Goal: Task Accomplishment & Management: Use online tool/utility

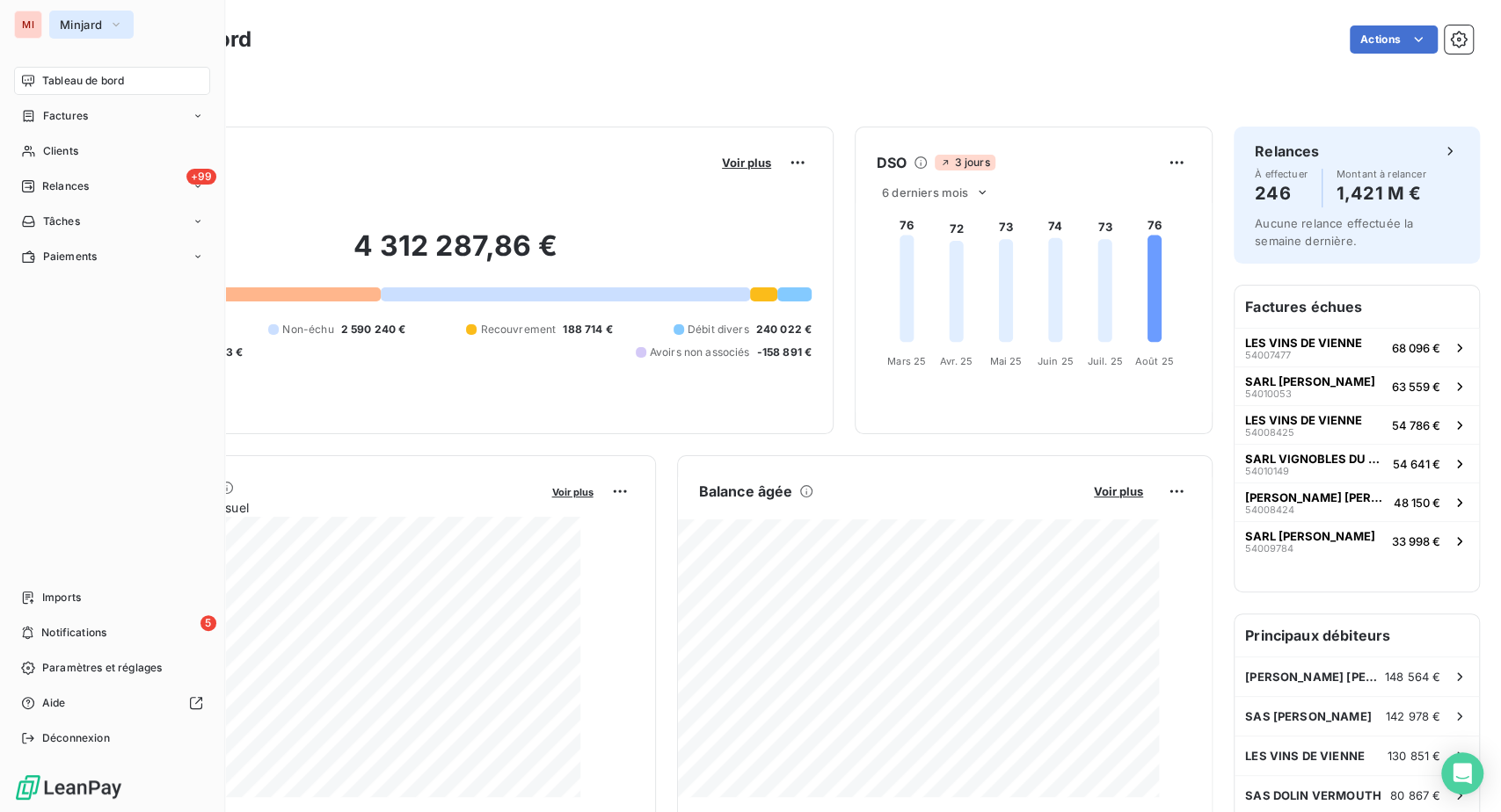
click at [99, 30] on span "Minjard" at bounding box center [80, 24] width 42 height 14
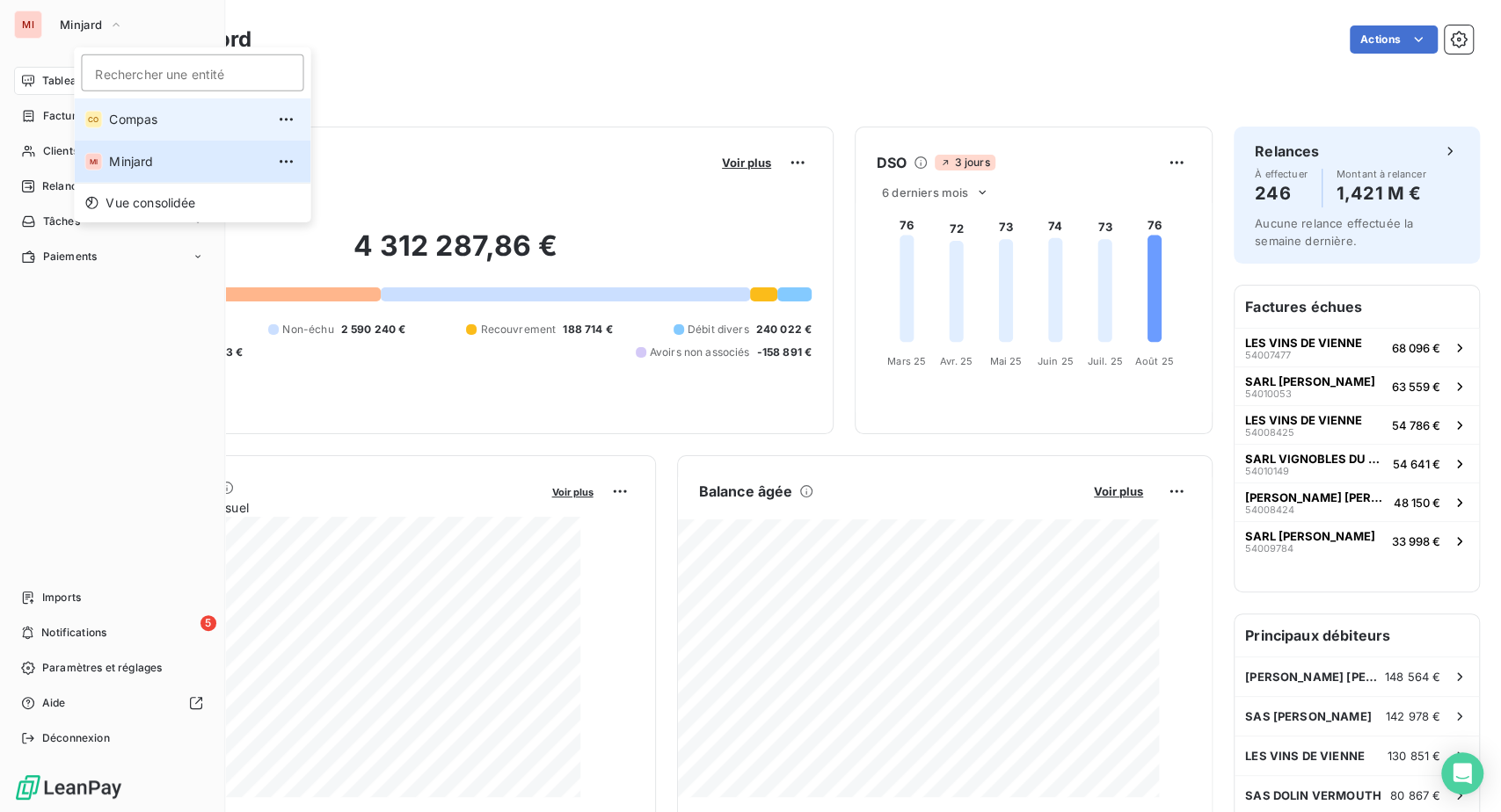
click at [136, 141] on li "CO Compas" at bounding box center [191, 120] width 236 height 42
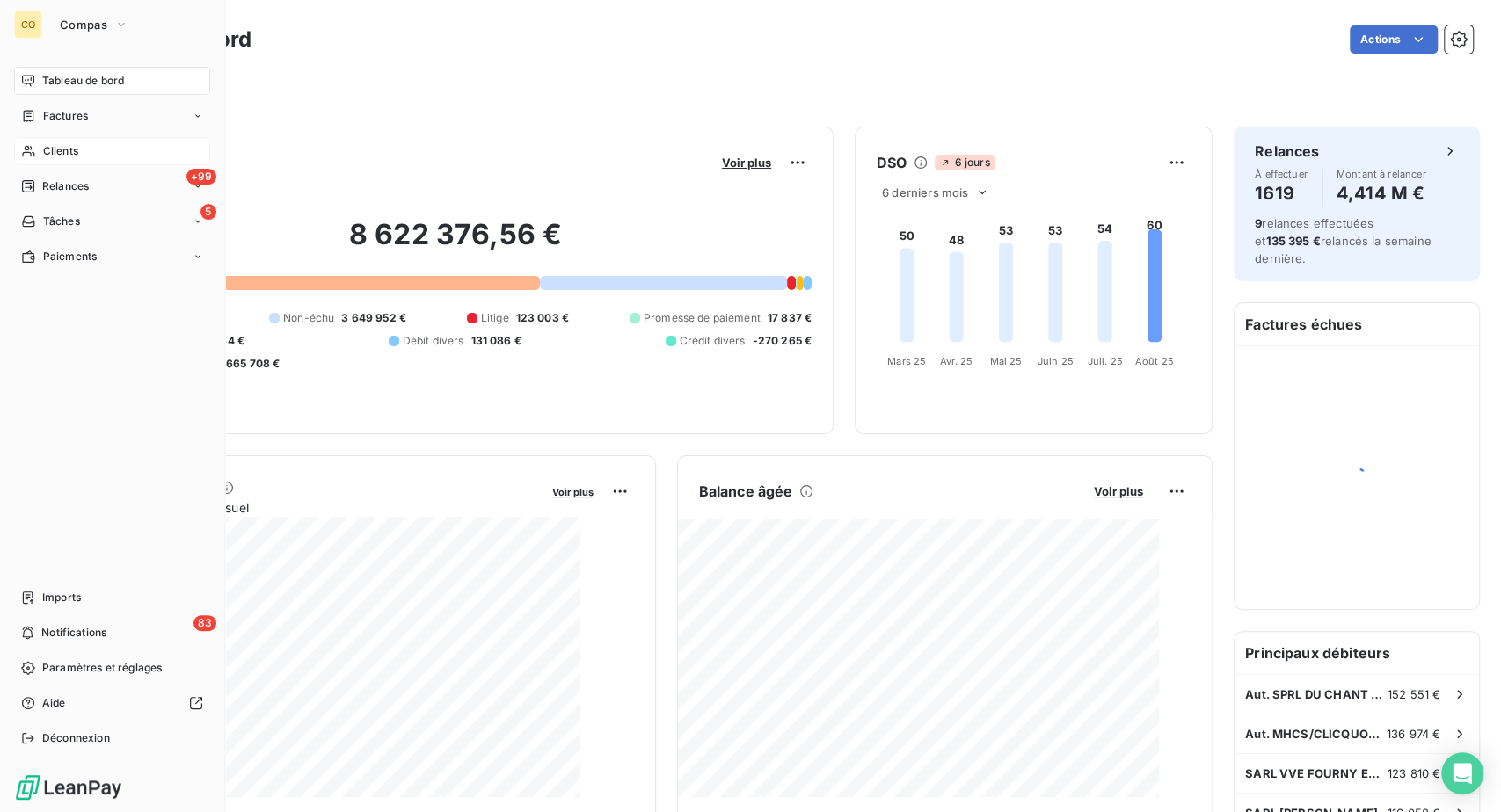
click at [78, 159] on span "Clients" at bounding box center [60, 151] width 35 height 16
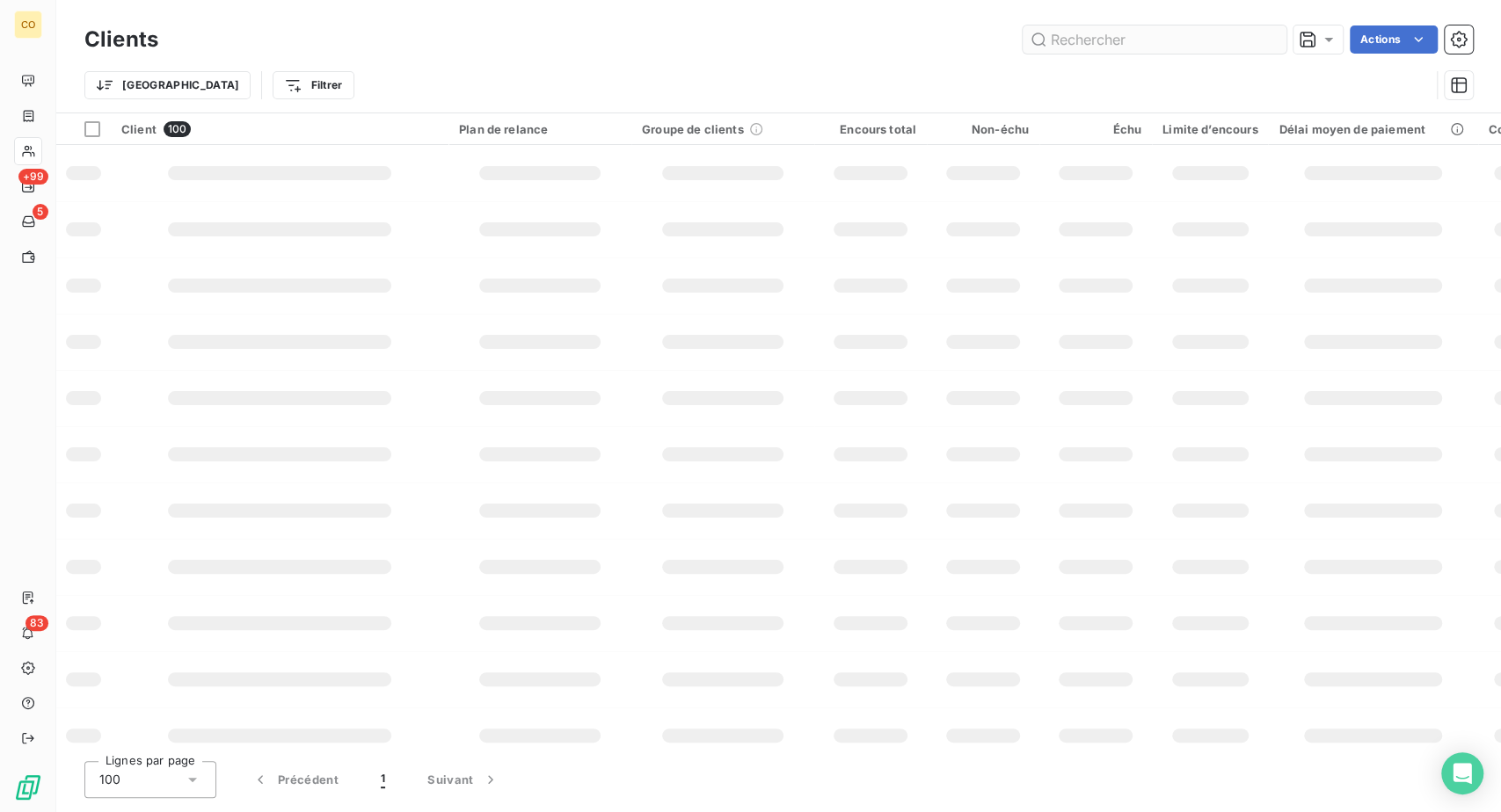
click at [1035, 54] on input "text" at bounding box center [1155, 39] width 264 height 28
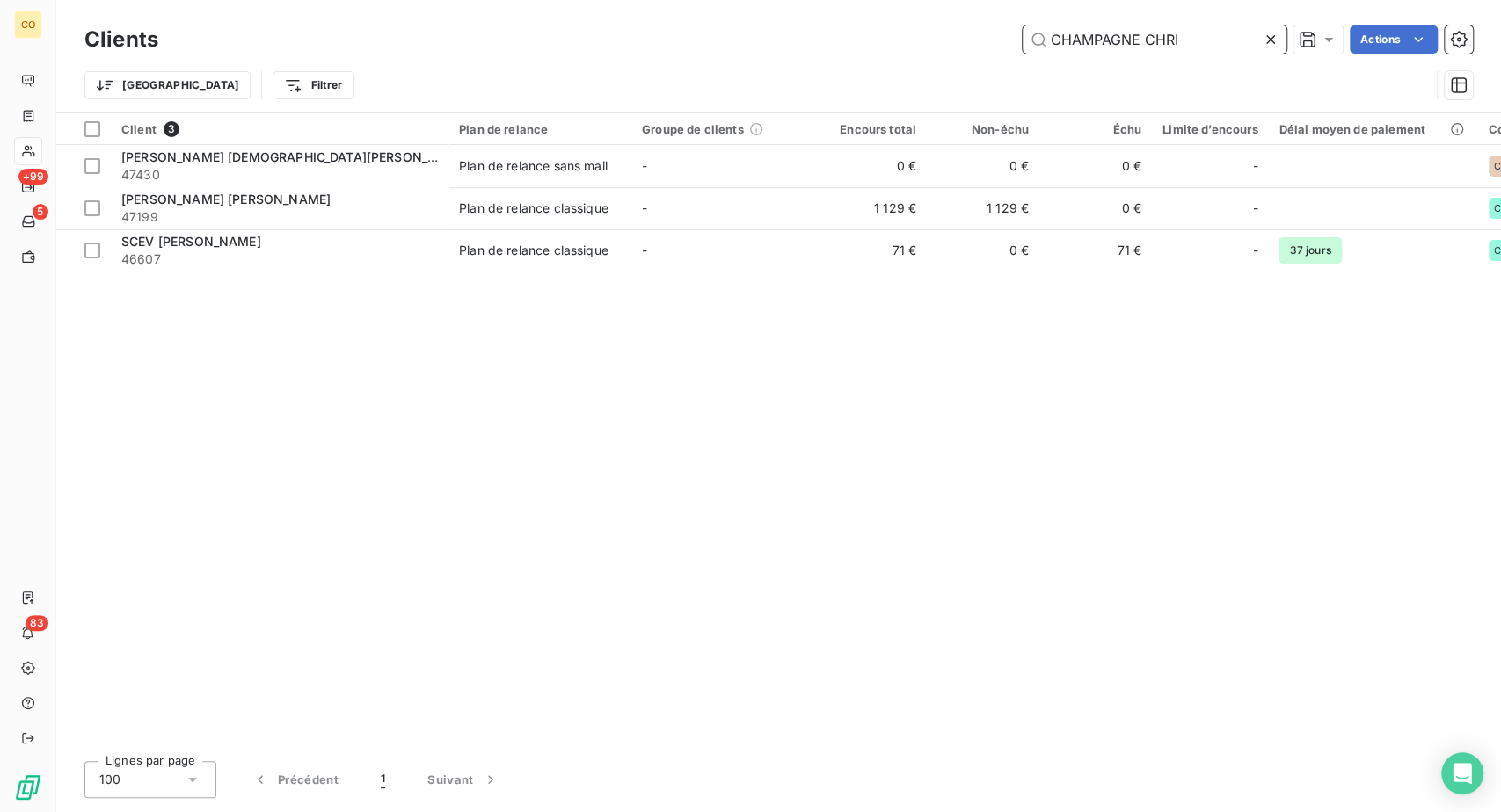
drag, startPoint x: 1150, startPoint y: 53, endPoint x: 823, endPoint y: 22, distance: 328.5
click at [824, 22] on div "Clients CHAMPAGNE CHRI Actions Trier Filtrer" at bounding box center [779, 56] width 1445 height 113
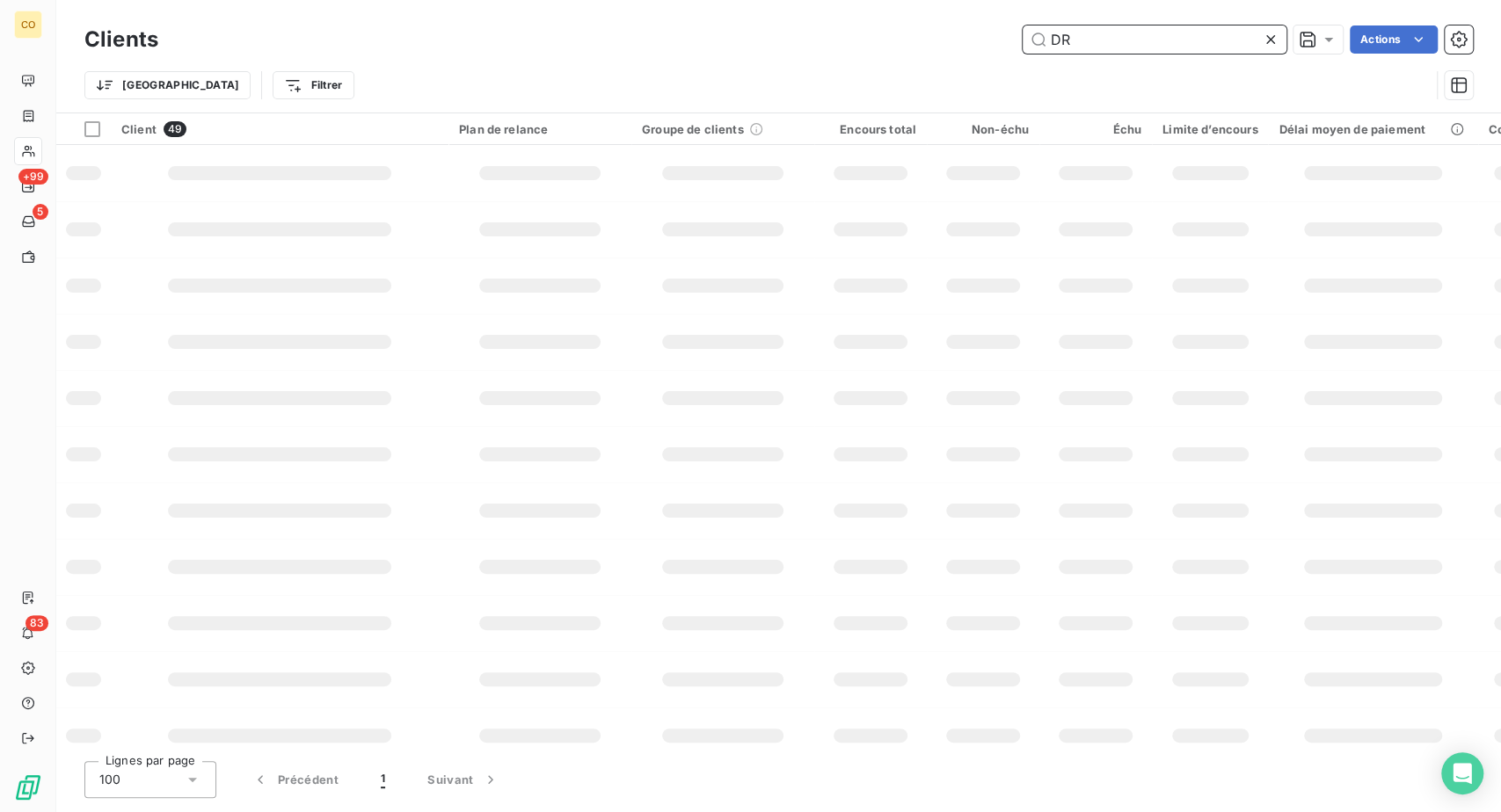
type input "D"
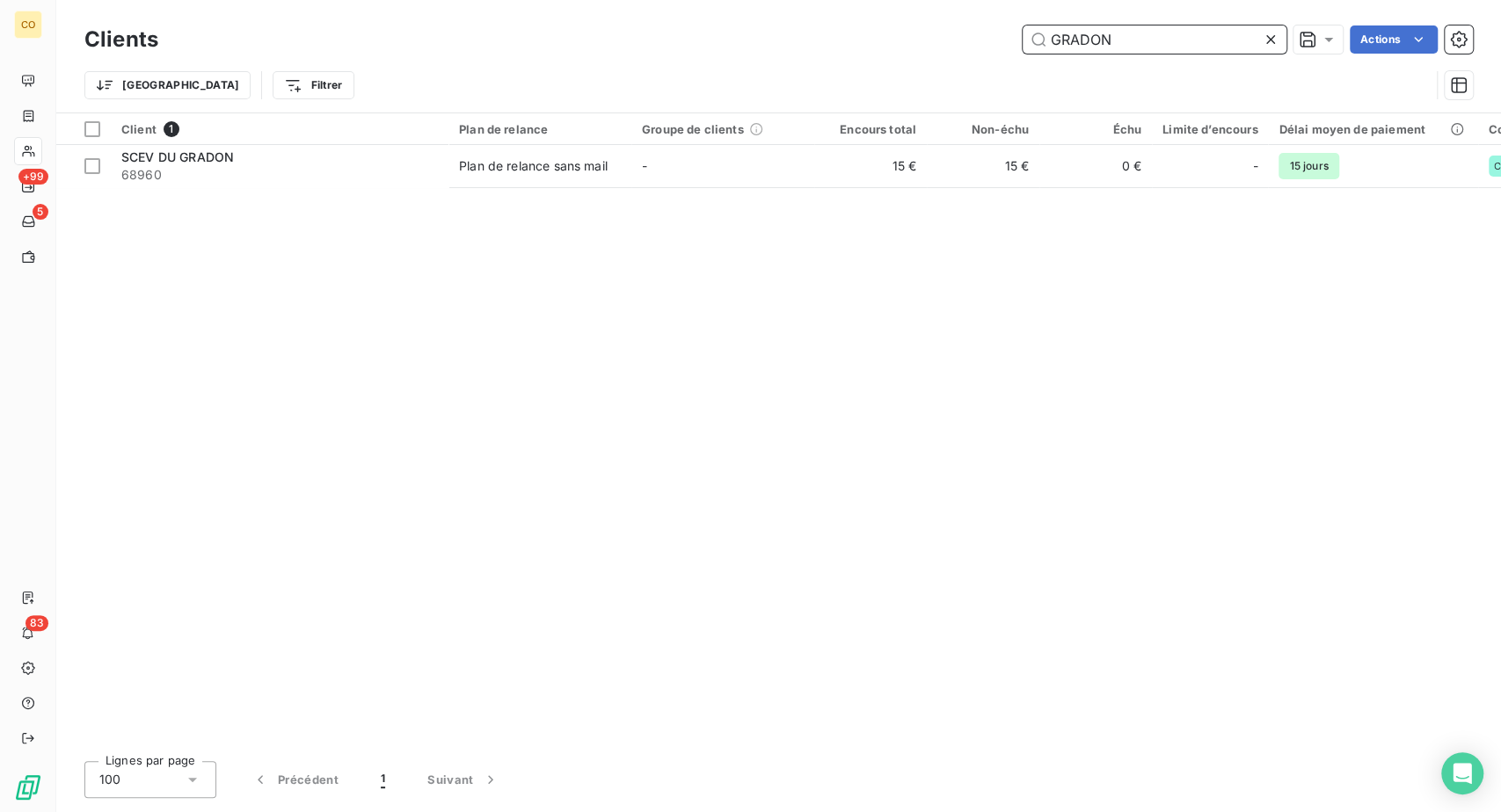
drag, startPoint x: 1127, startPoint y: 42, endPoint x: 938, endPoint y: 94, distance: 196.0
click at [1023, 47] on input "GRADON" at bounding box center [1155, 39] width 264 height 28
drag, startPoint x: 1120, startPoint y: 65, endPoint x: 899, endPoint y: 46, distance: 221.8
click at [900, 47] on div "ESTERLIN Actions" at bounding box center [826, 39] width 1293 height 28
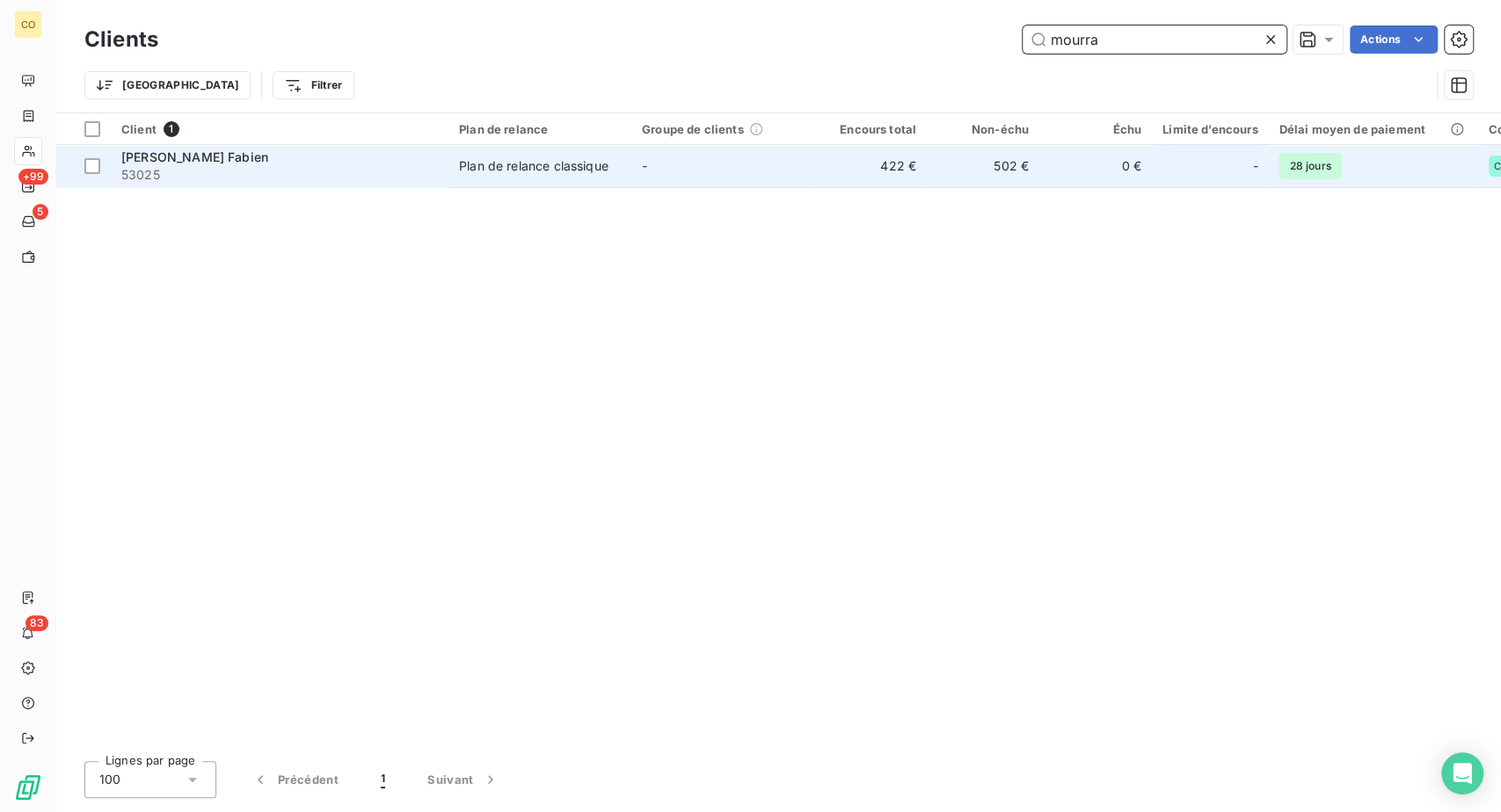
type input "mourra"
click at [231, 165] on span "EI MOURRA Fabien" at bounding box center [194, 157] width 146 height 15
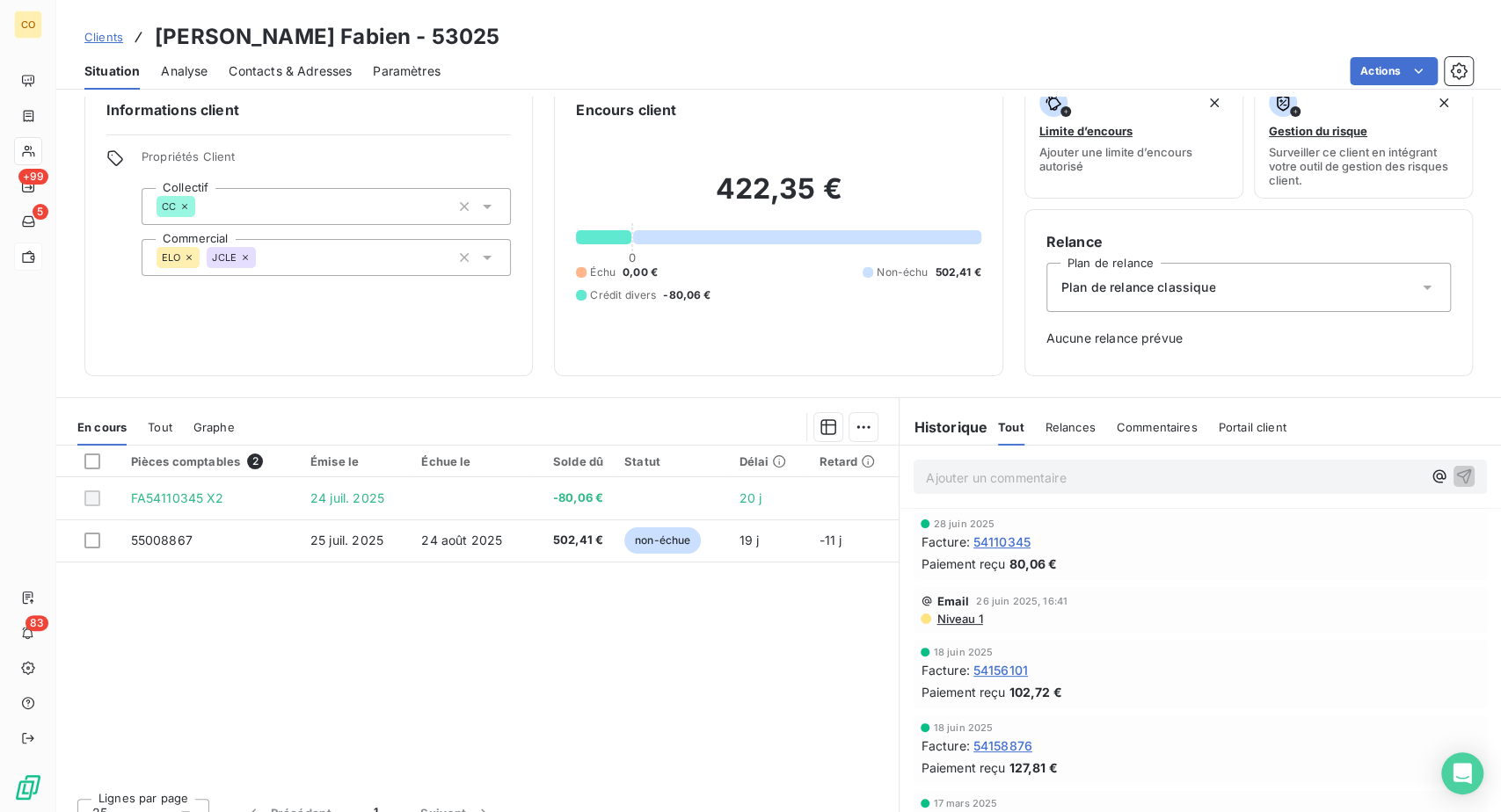
scroll to position [28, 0]
click at [123, 44] on span "Clients" at bounding box center [103, 36] width 38 height 14
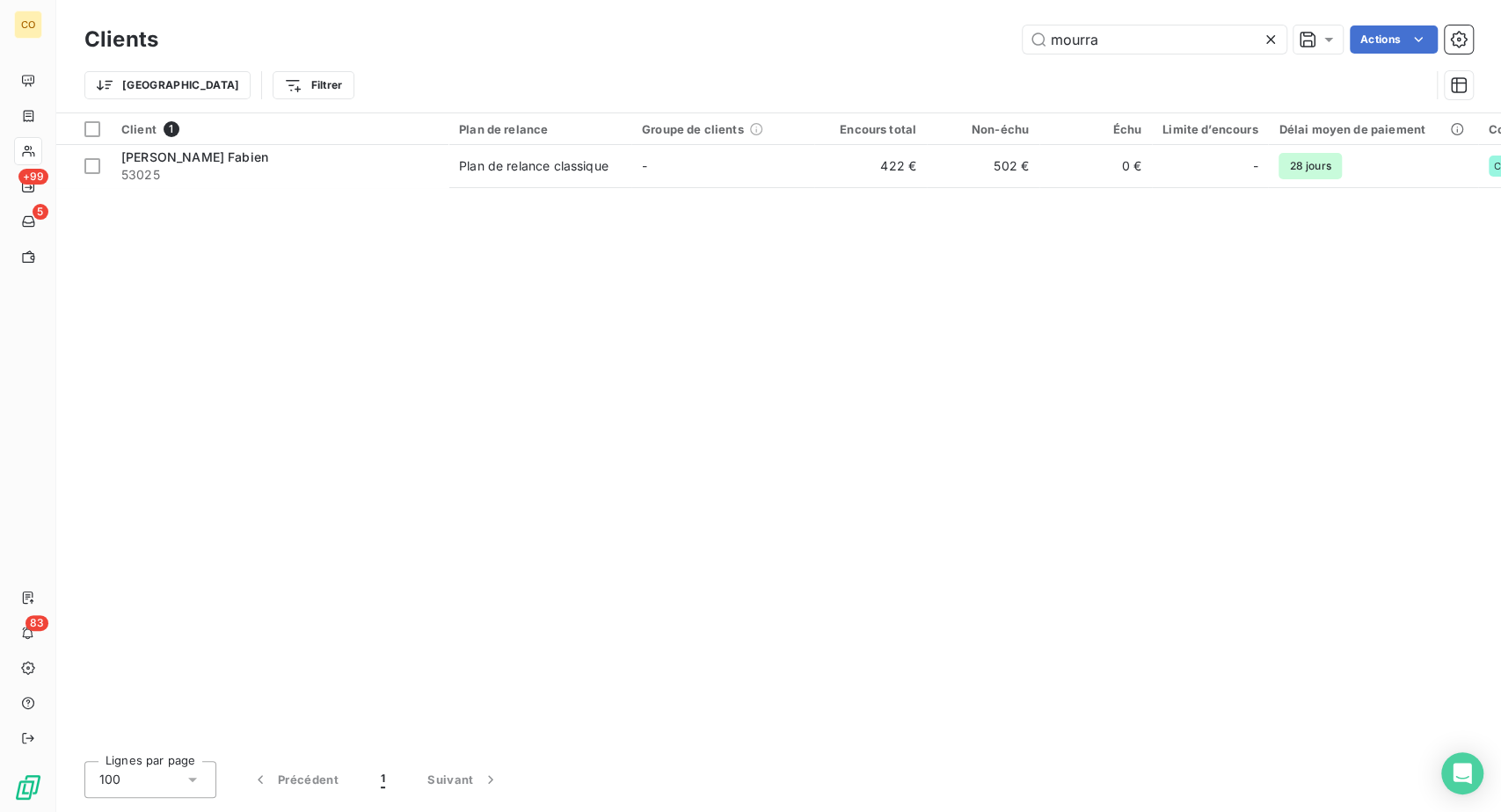
drag, startPoint x: 1104, startPoint y: 49, endPoint x: 891, endPoint y: 25, distance: 214.3
click at [891, 25] on div "Clients mourra Actions Trier Filtrer" at bounding box center [779, 56] width 1445 height 113
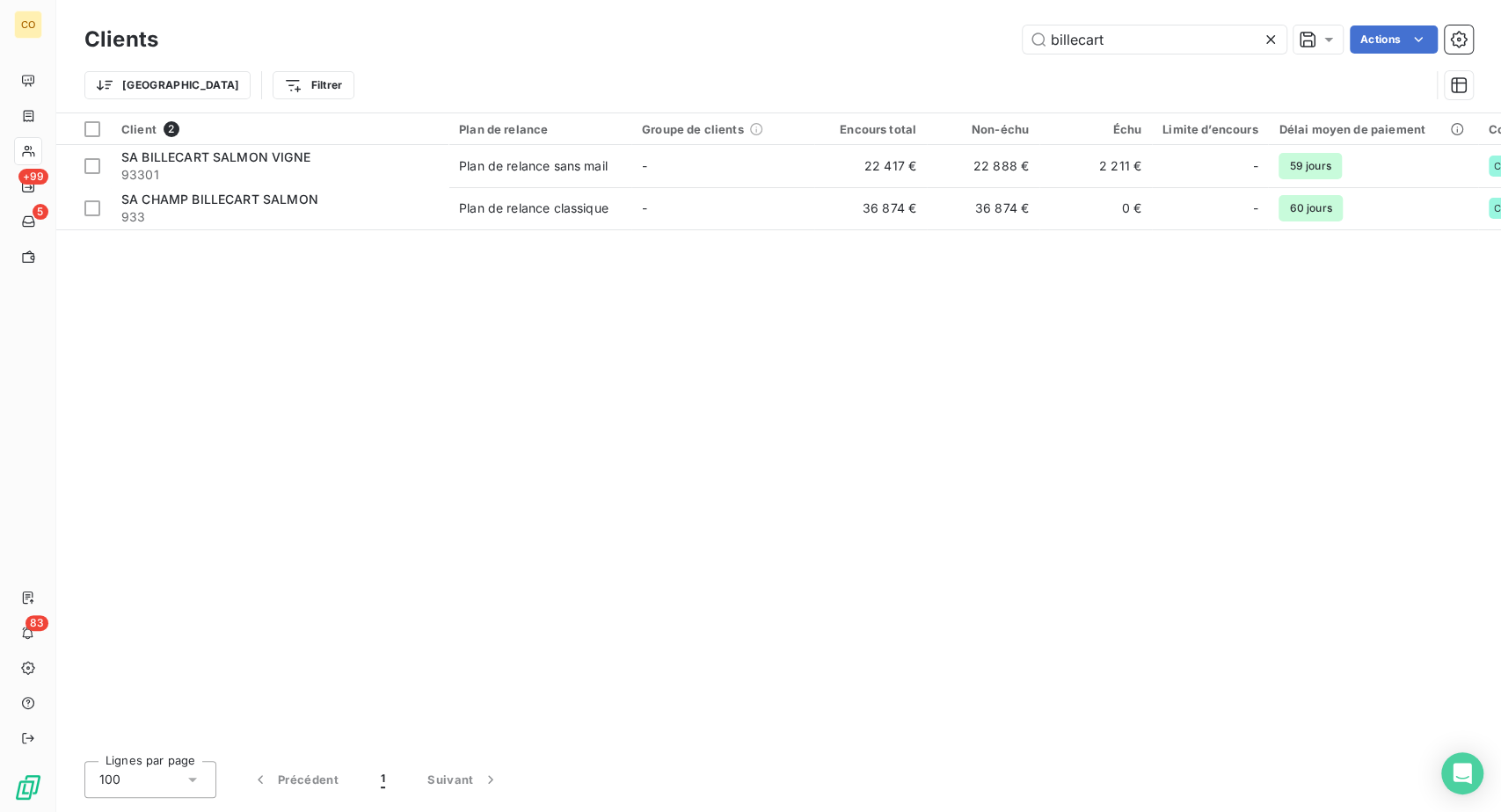
type input "billecart"
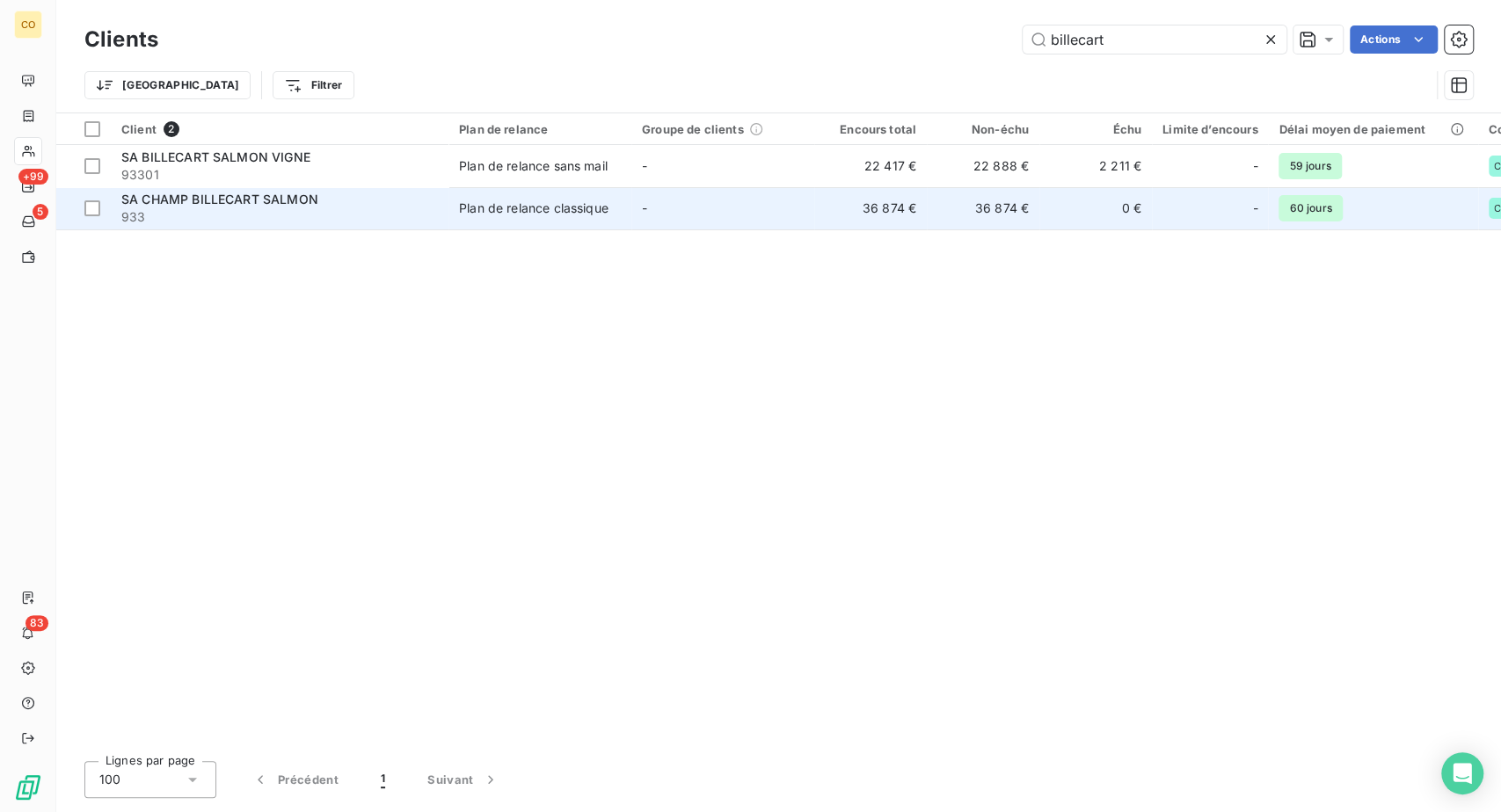
click at [319, 207] on span "SA CHAMP BILLECART SALMON" at bounding box center [220, 199] width 197 height 15
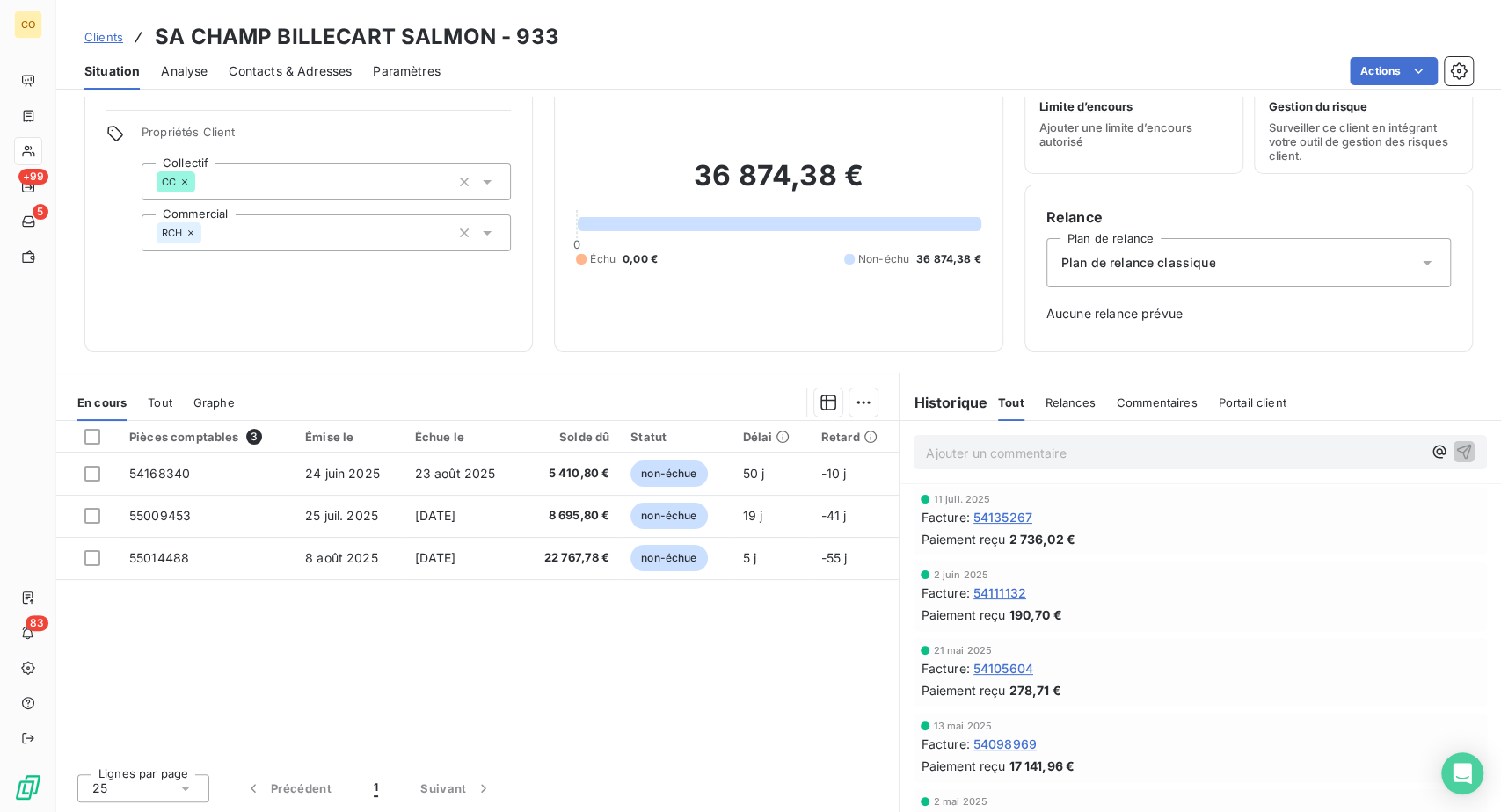
scroll to position [195, 0]
click at [123, 44] on span "Clients" at bounding box center [103, 36] width 38 height 14
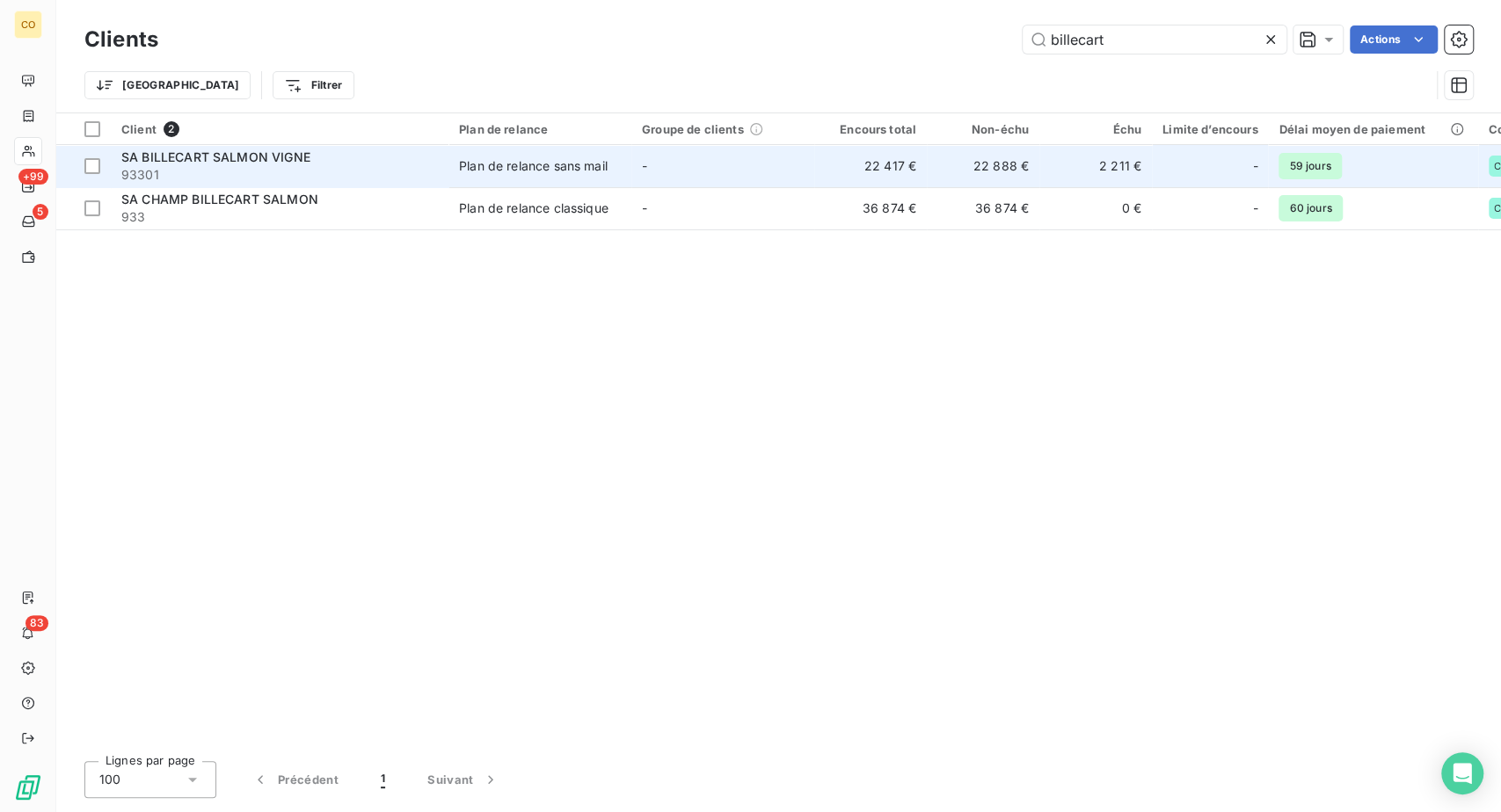
click at [297, 165] on span "SA BILLECART SALMON VIGNE" at bounding box center [216, 157] width 189 height 15
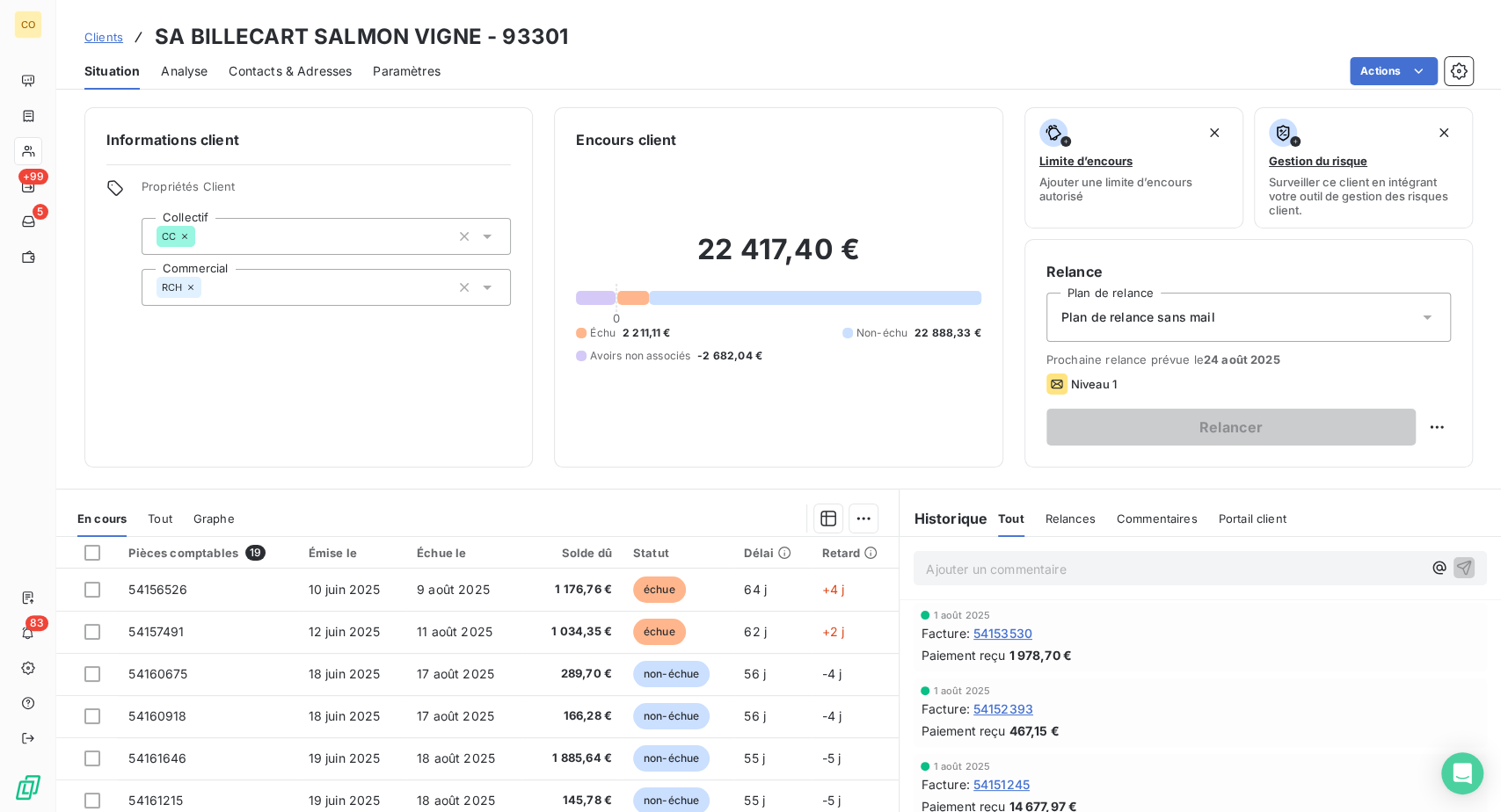
scroll to position [293, 0]
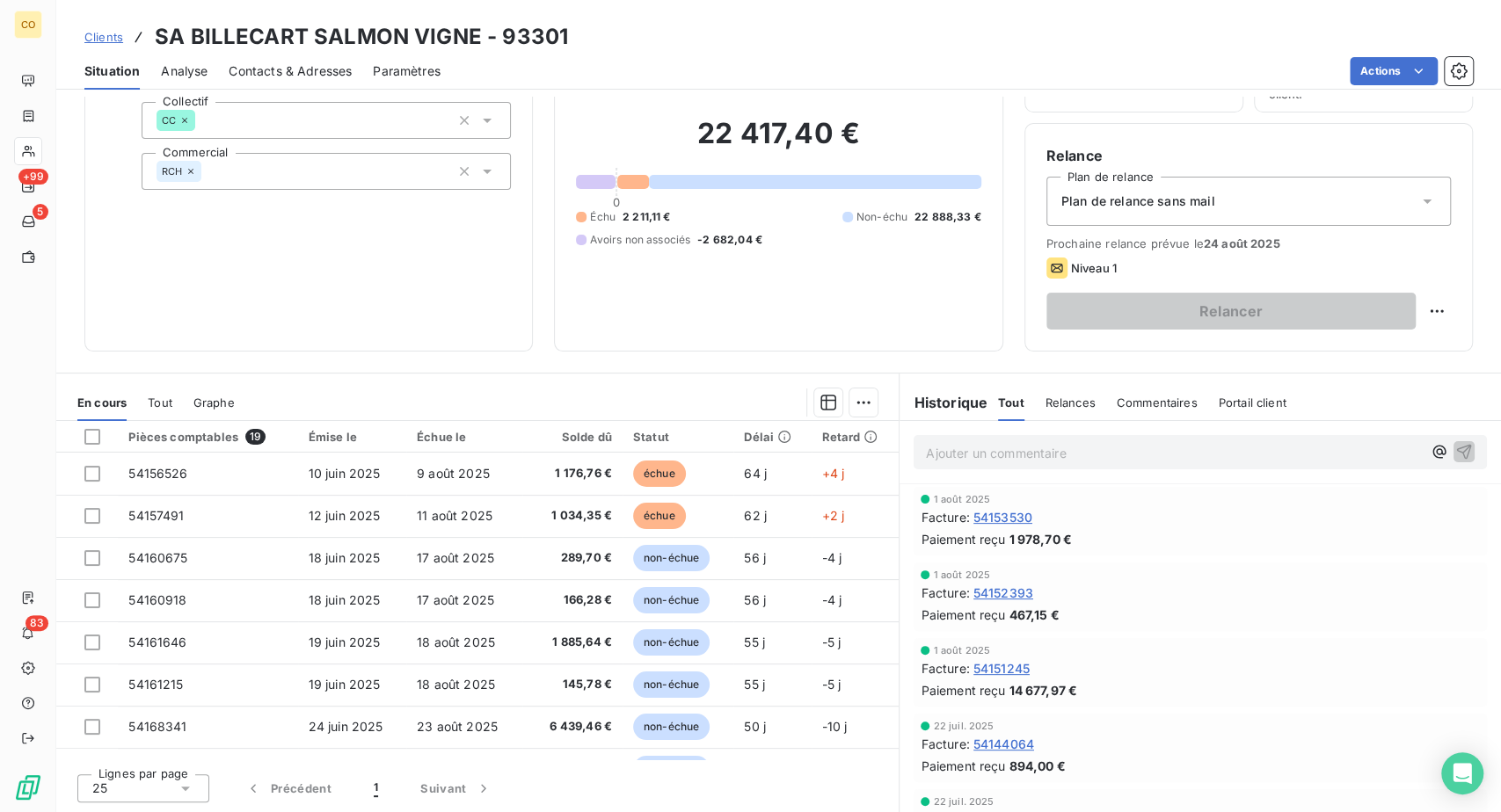
click at [123, 44] on span "Clients" at bounding box center [103, 36] width 38 height 14
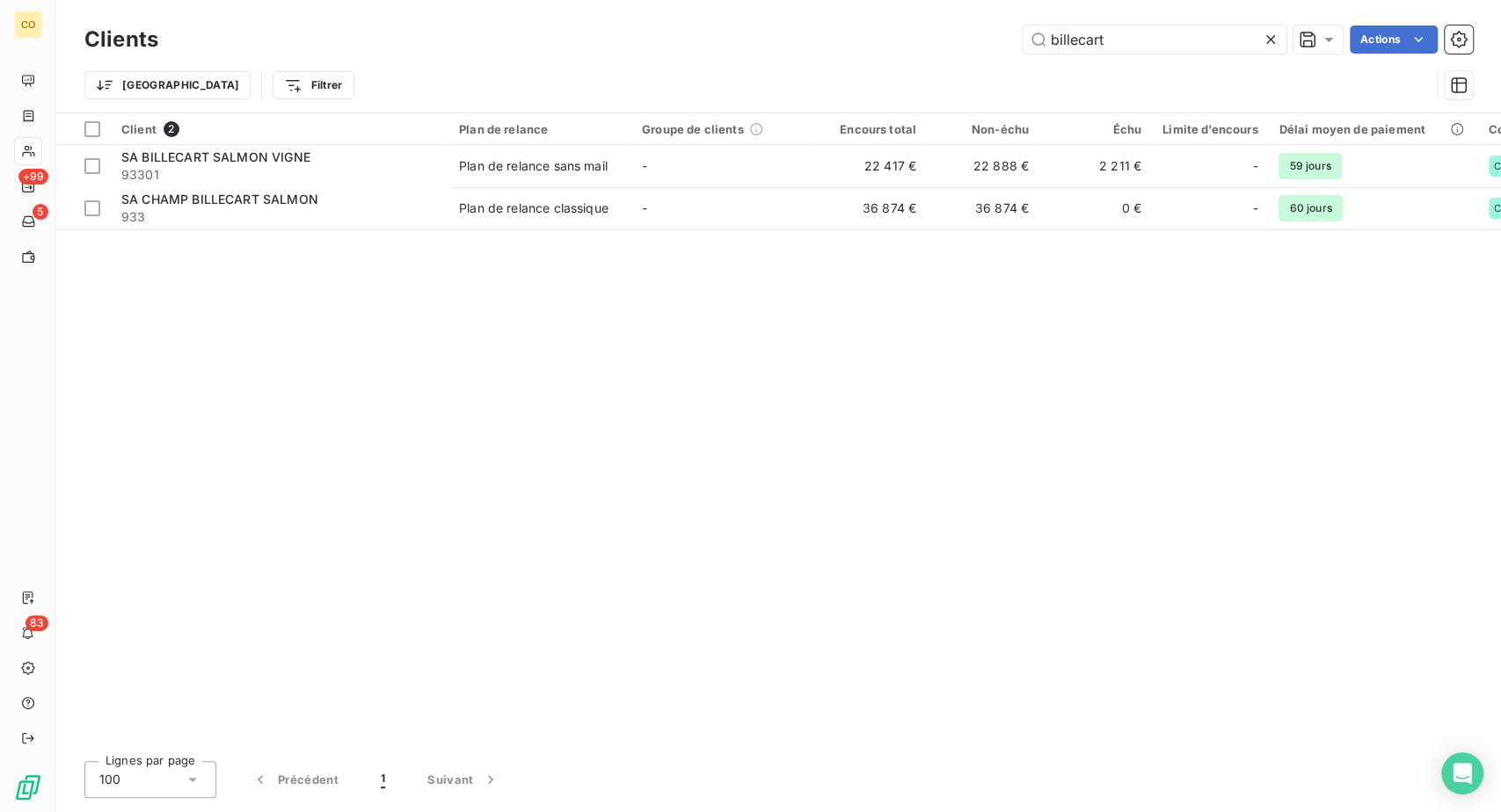
drag, startPoint x: 1101, startPoint y: 53, endPoint x: 861, endPoint y: 37, distance: 240.5
click at [861, 37] on div "billecart Actions" at bounding box center [826, 39] width 1293 height 28
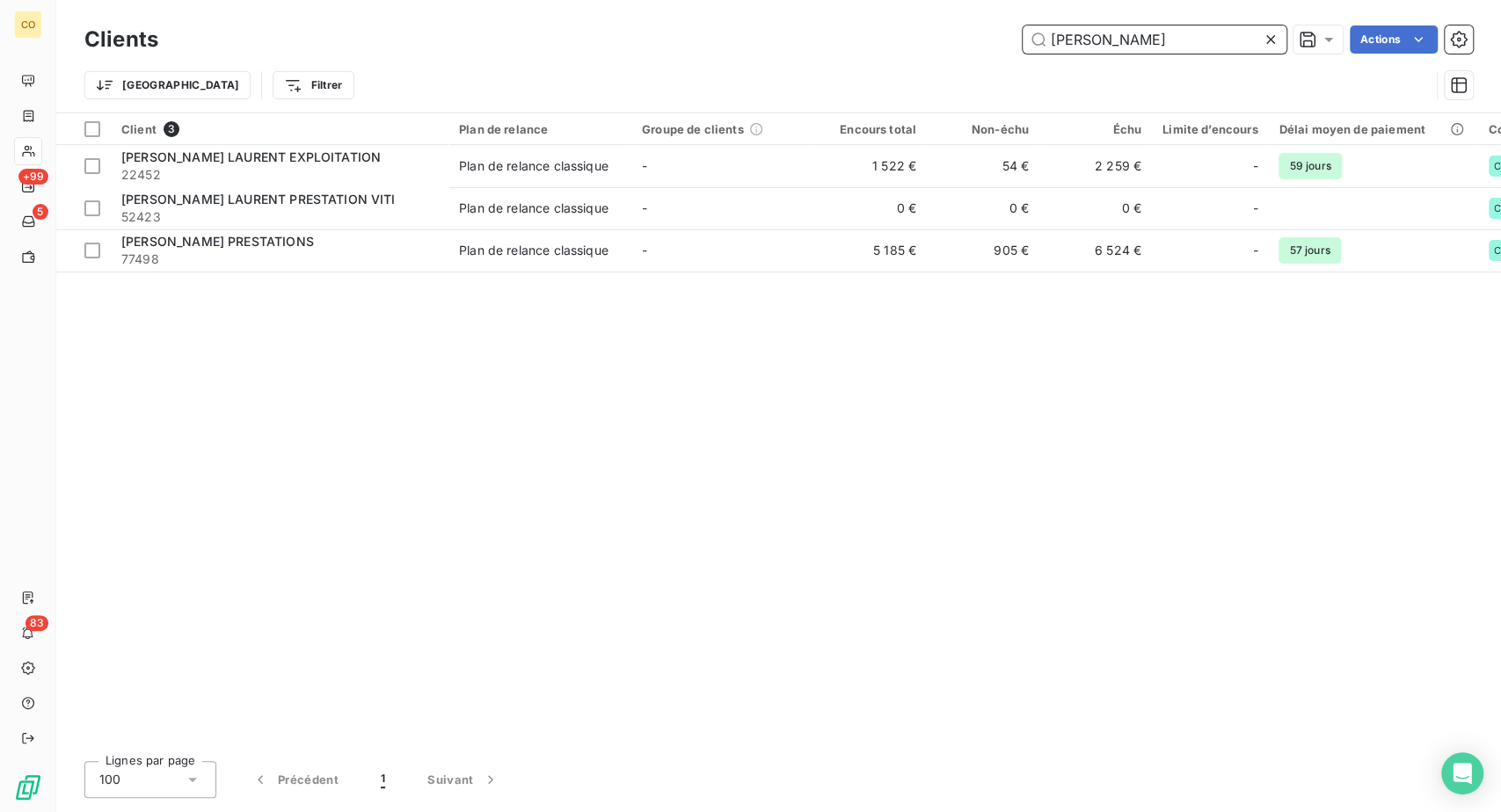
drag, startPoint x: 1082, startPoint y: 56, endPoint x: 872, endPoint y: 21, distance: 212.9
click at [914, 31] on div "tesson Actions" at bounding box center [826, 39] width 1293 height 28
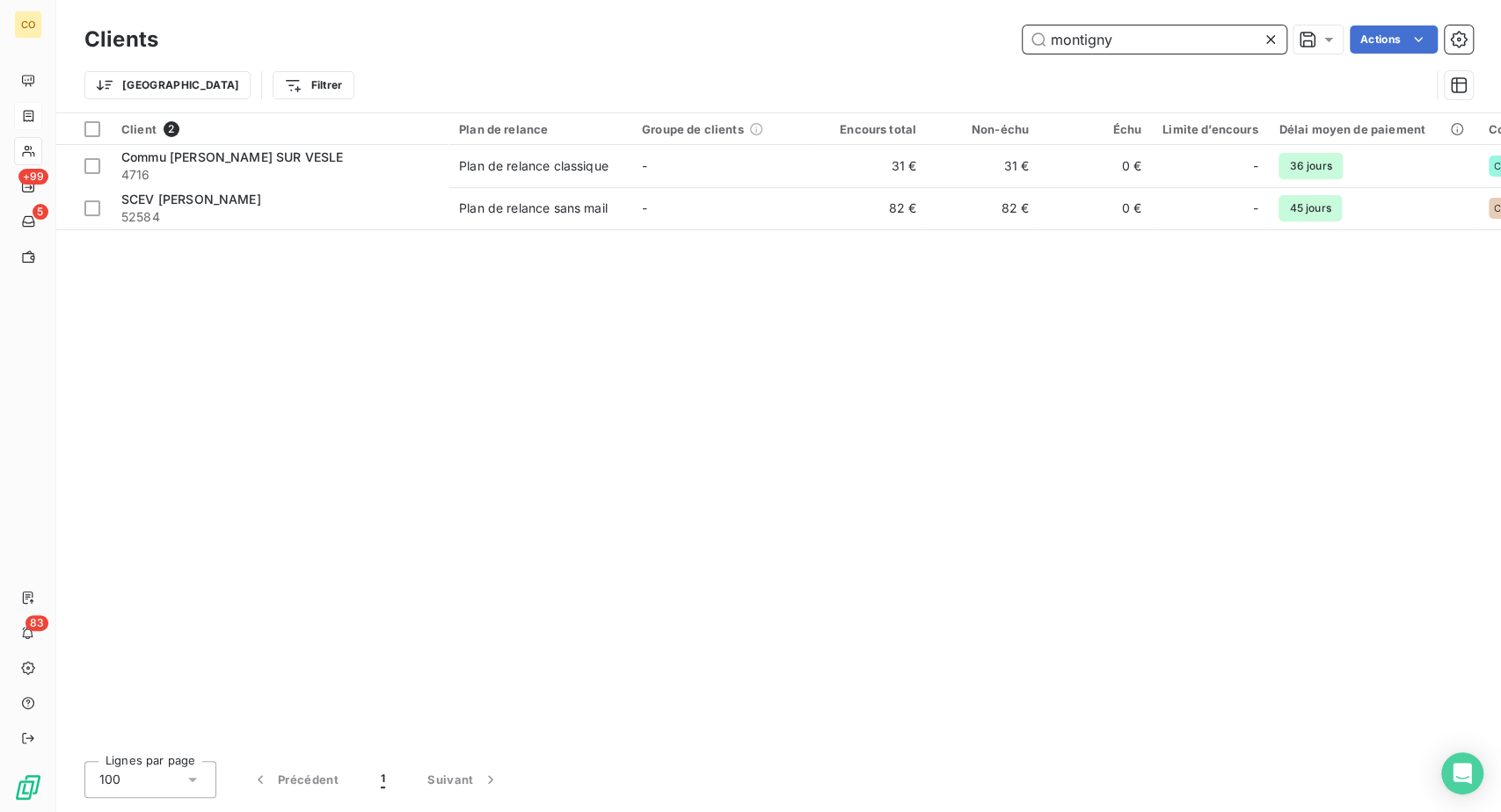
type input "montigny"
click at [1262, 46] on icon at bounding box center [1270, 39] width 17 height 17
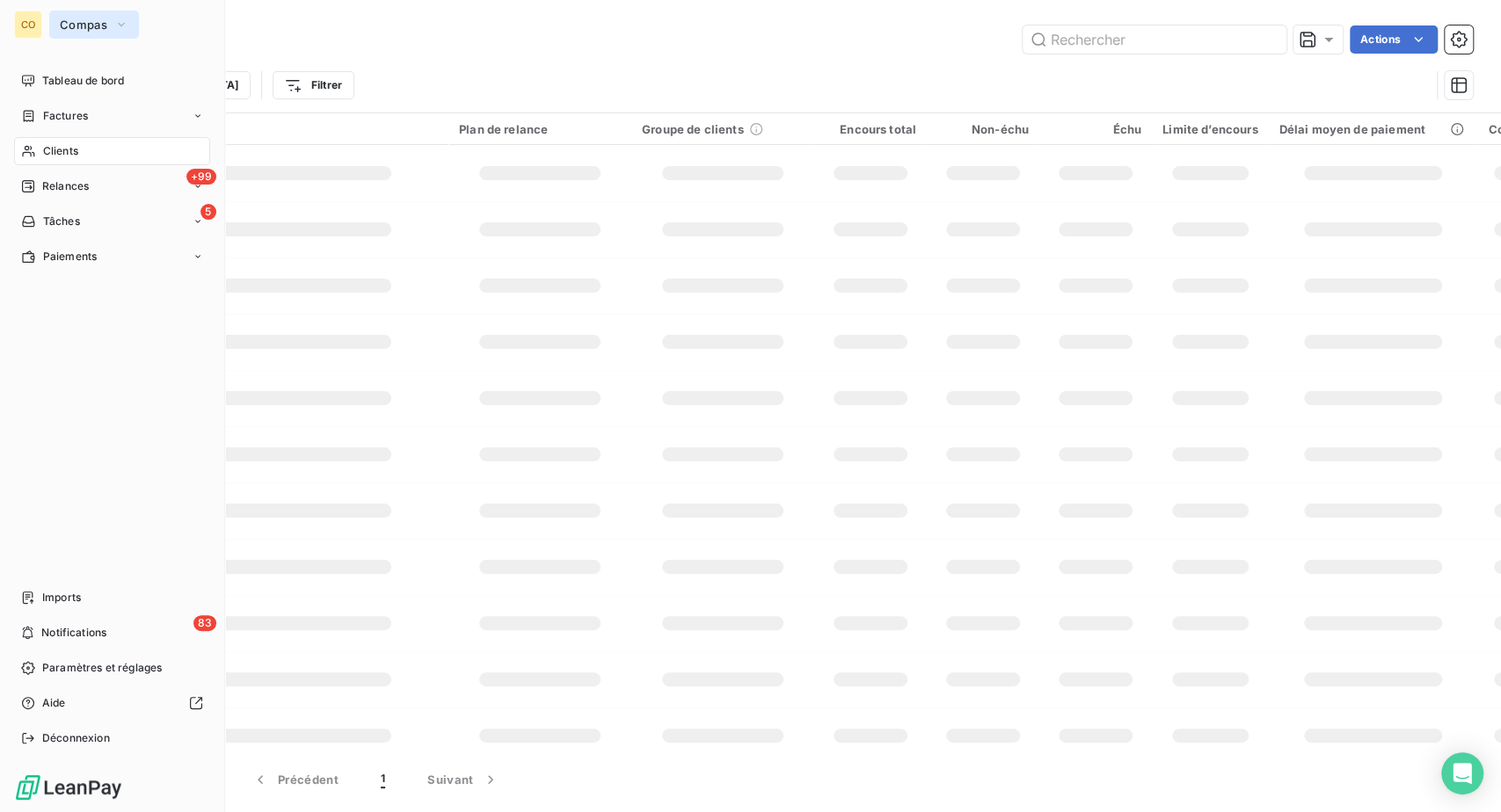
click at [128, 27] on icon "button" at bounding box center [121, 25] width 14 height 17
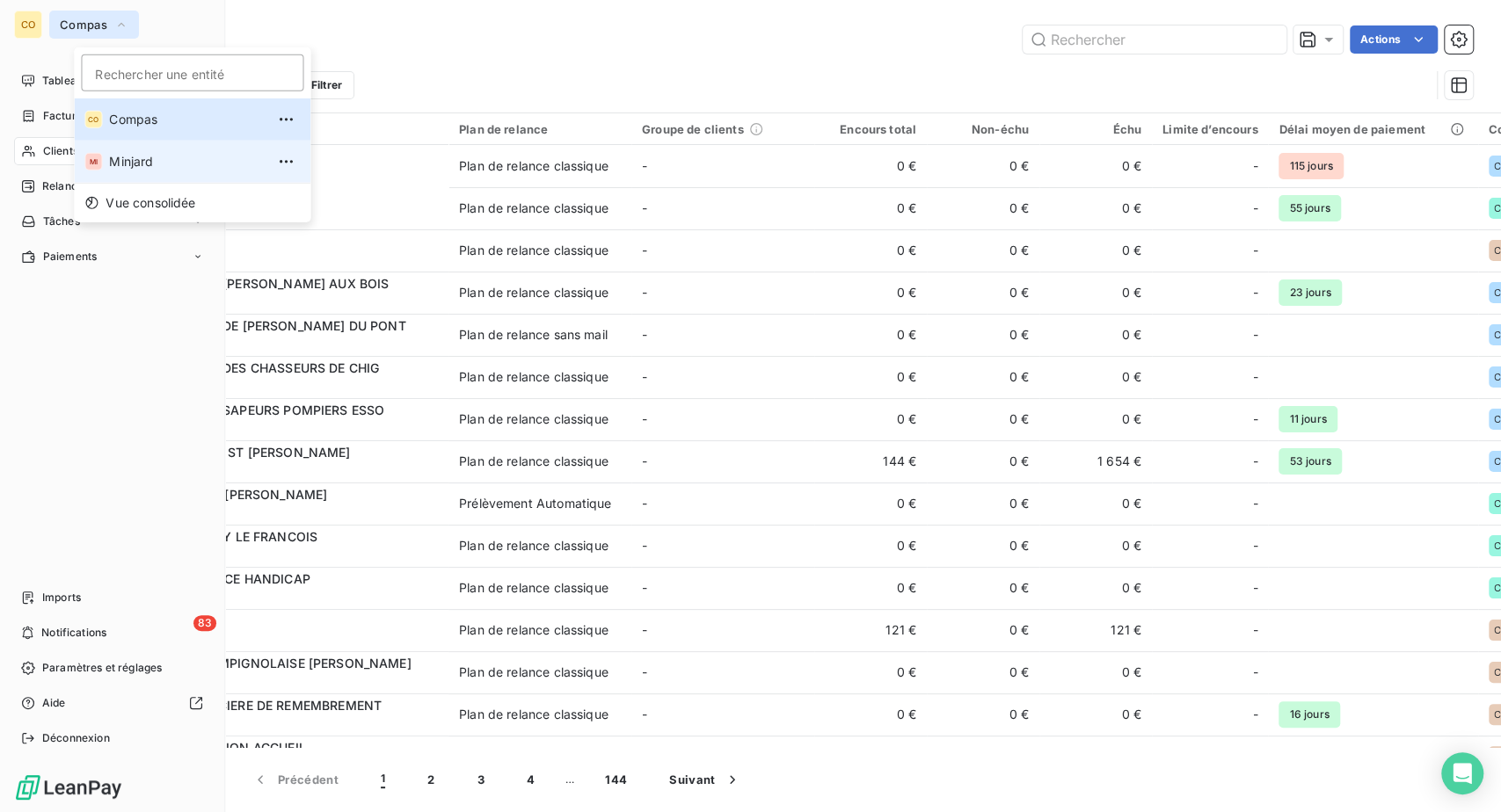
click at [165, 170] on span "Minjard" at bounding box center [187, 162] width 156 height 17
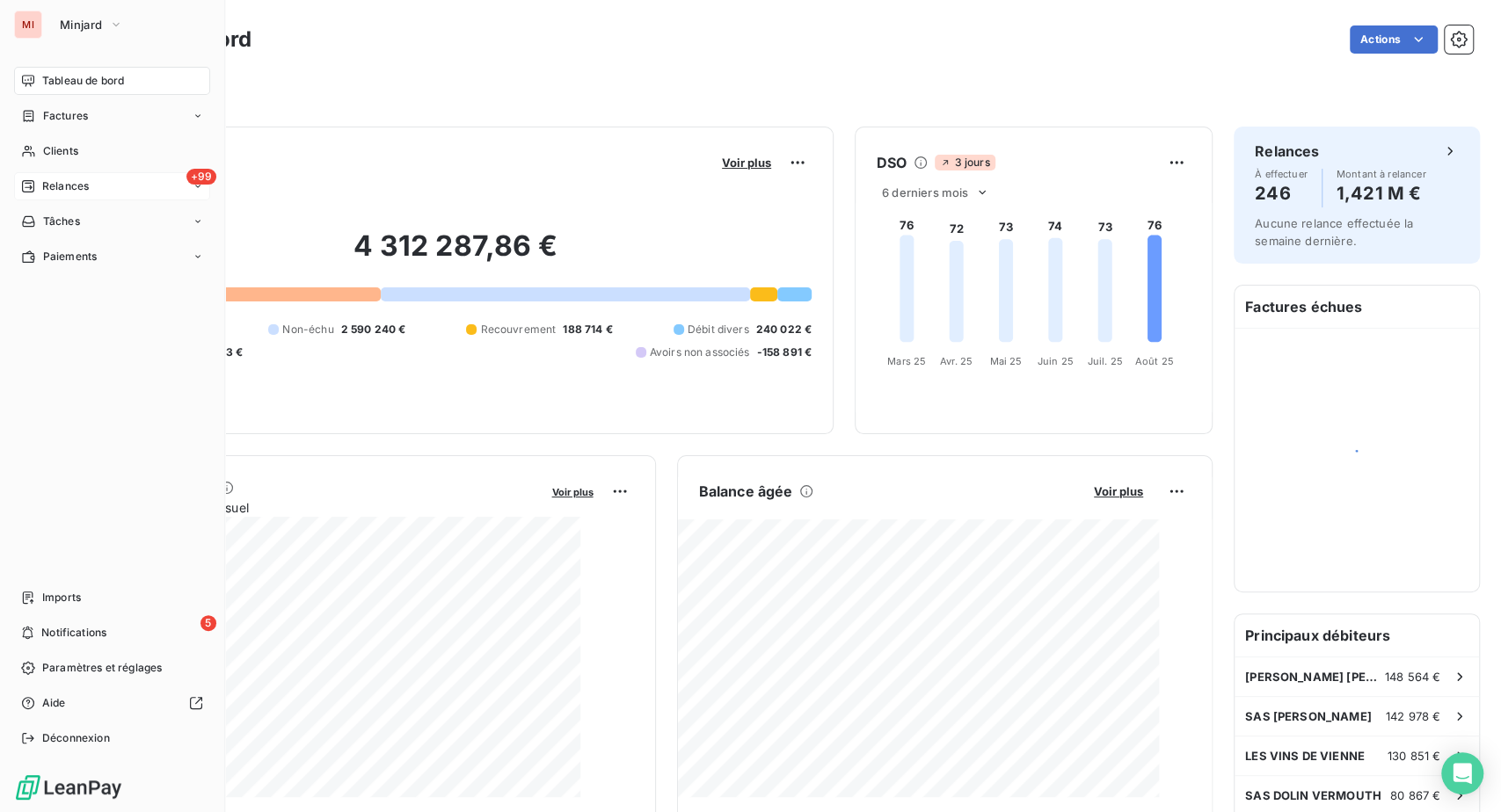
click at [67, 194] on span "Relances" at bounding box center [65, 187] width 47 height 16
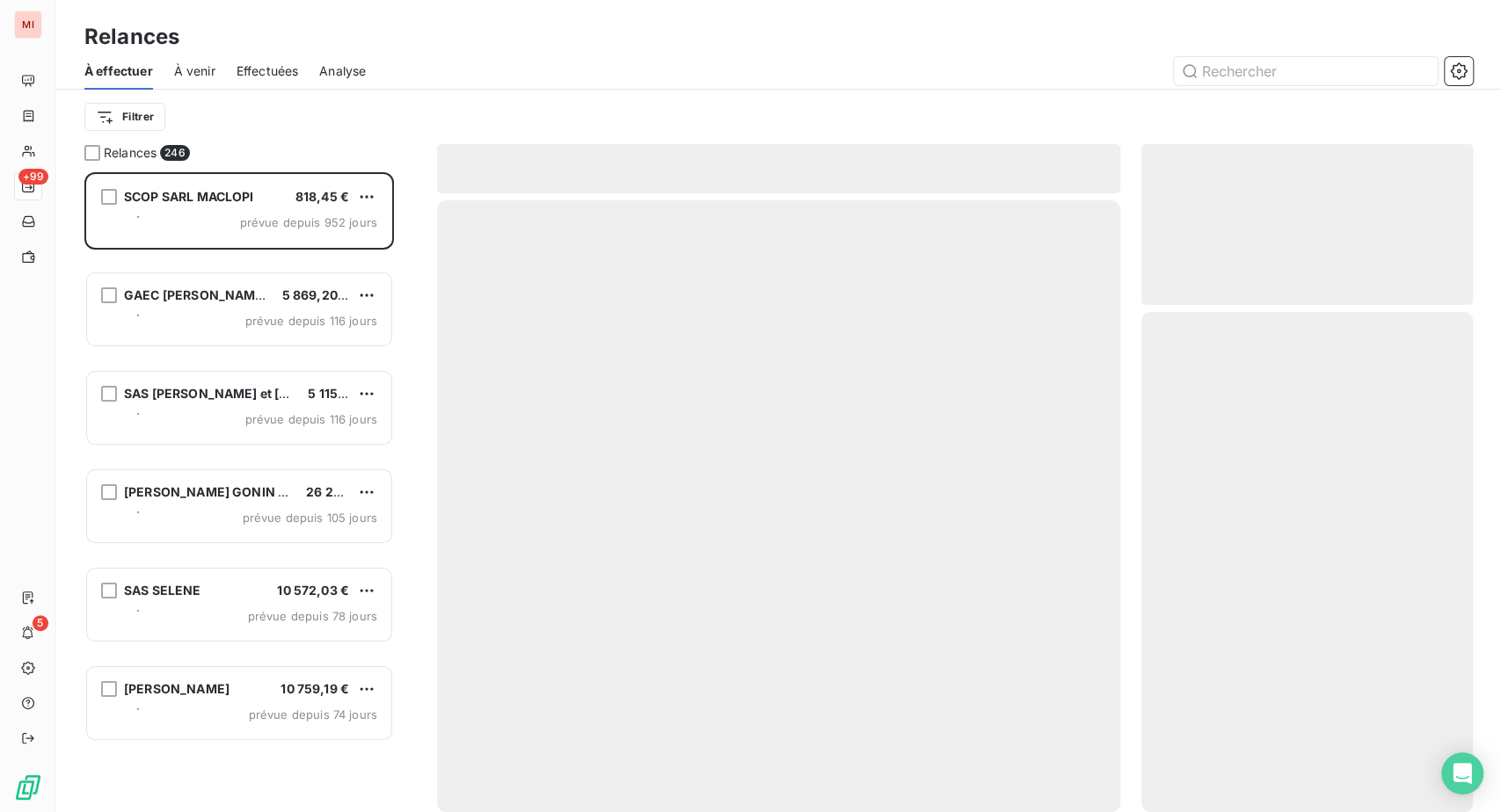
scroll to position [596, 290]
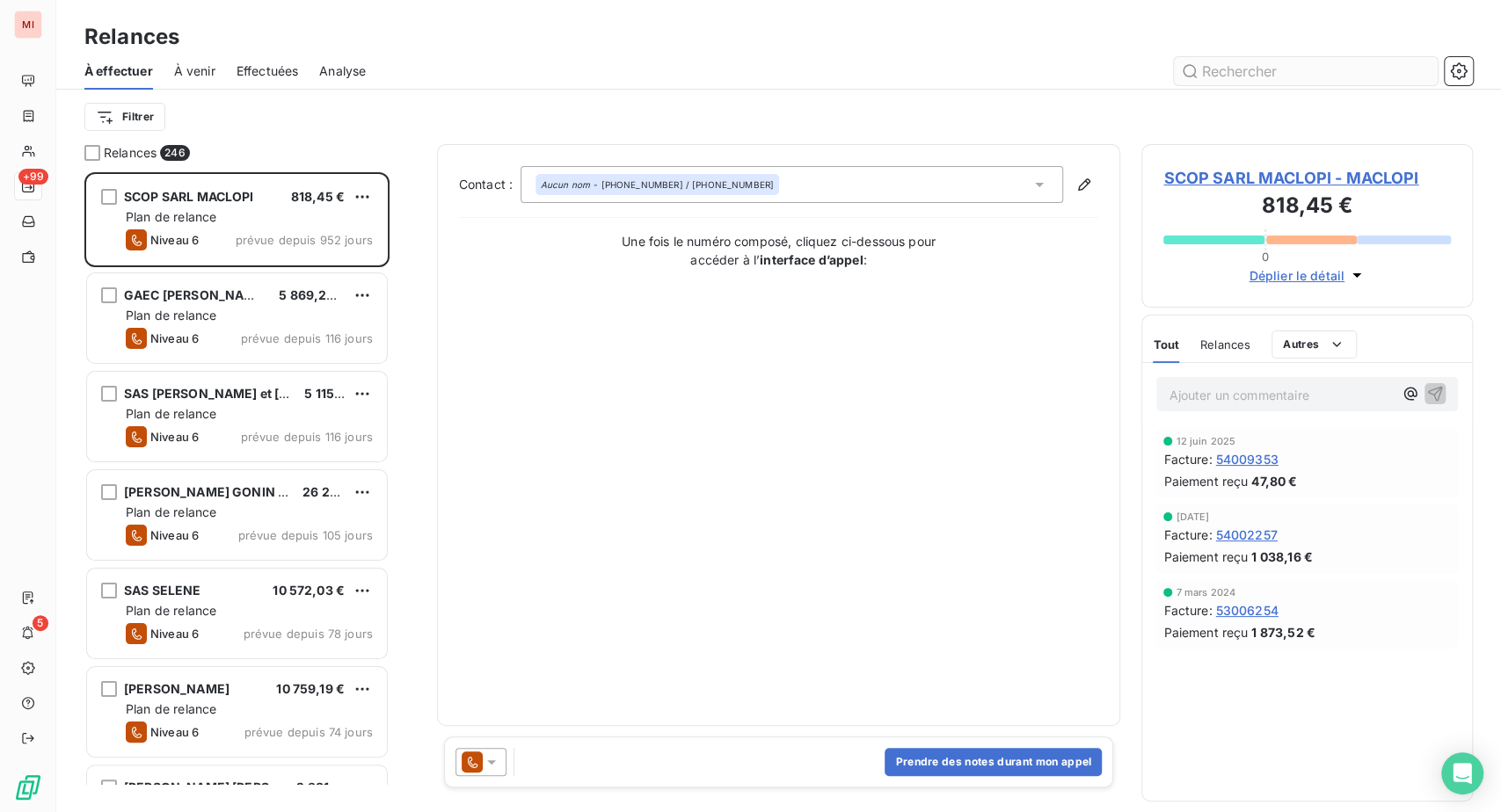
click at [1217, 85] on input "text" at bounding box center [1306, 71] width 264 height 28
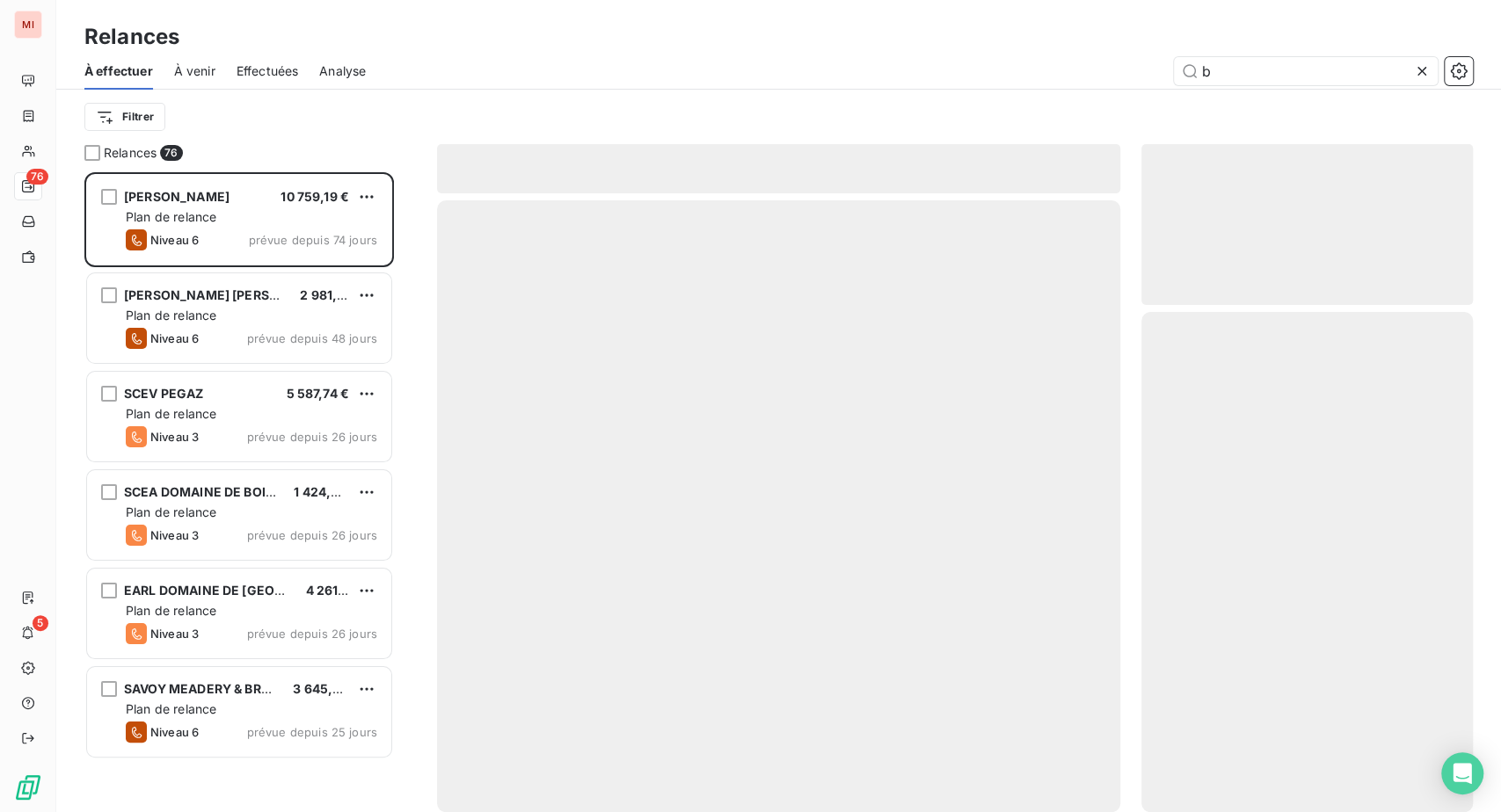
scroll to position [596, 290]
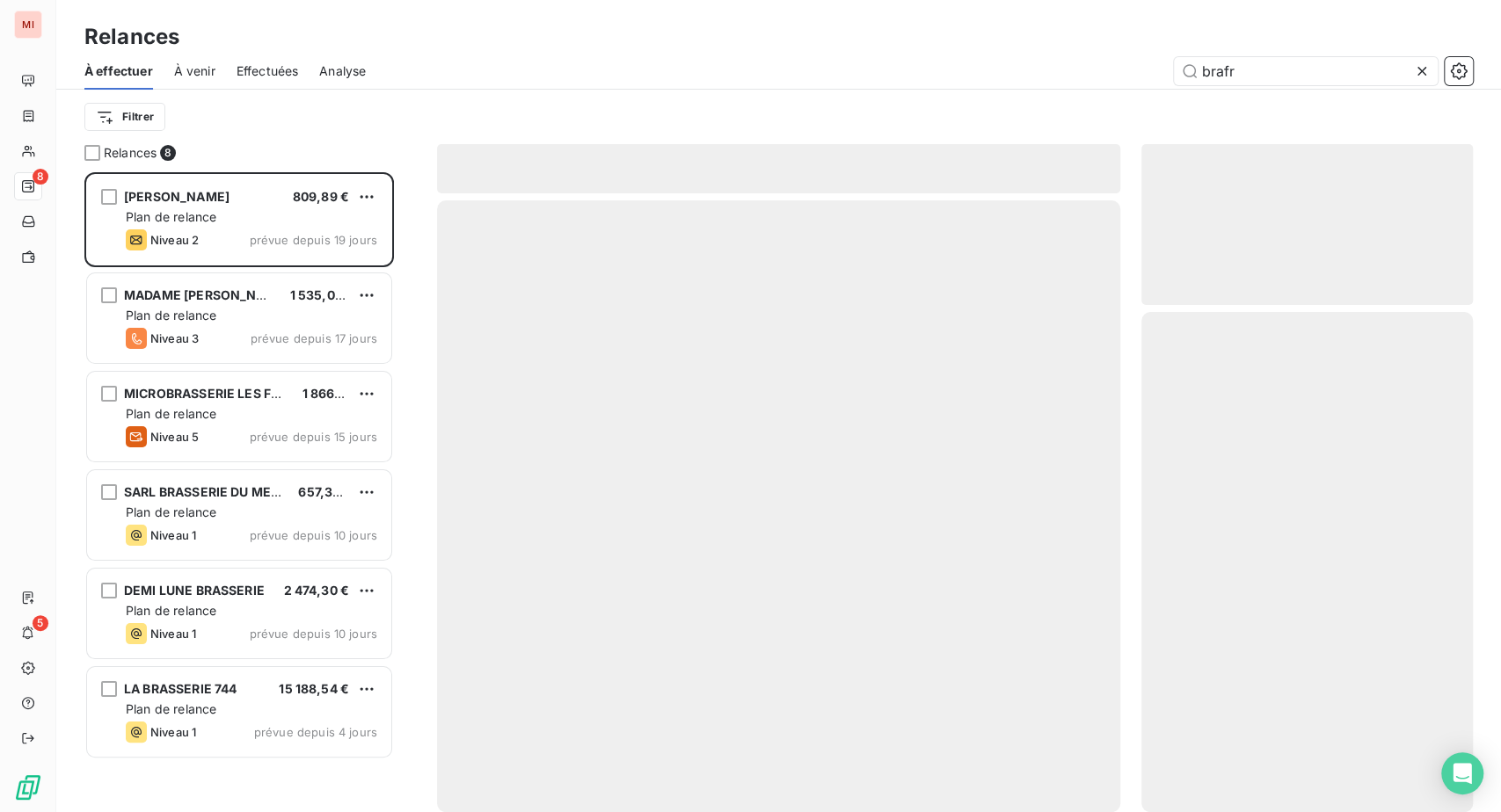
scroll to position [596, 290]
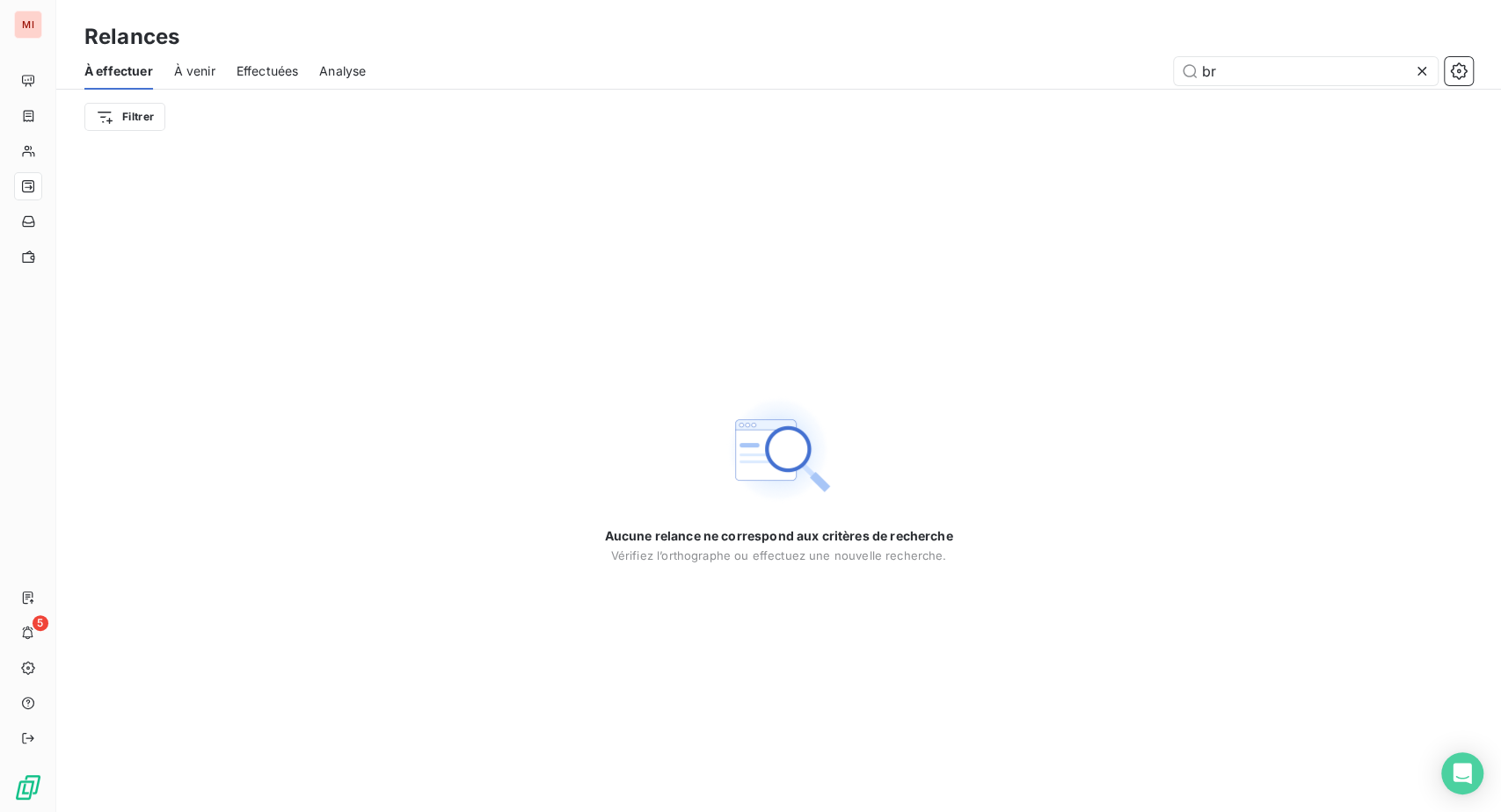
type input "b"
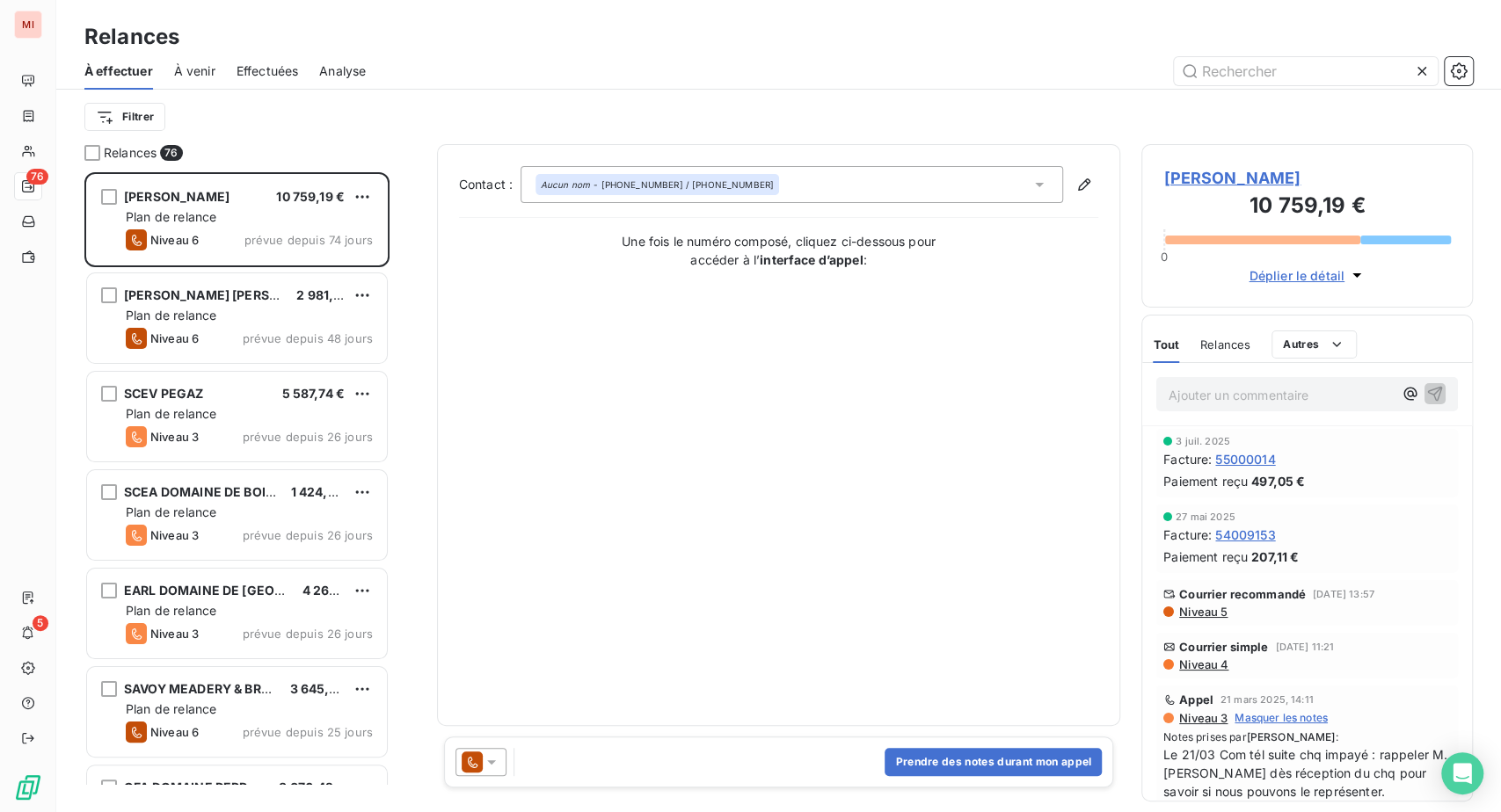
scroll to position [596, 290]
